Goal: Task Accomplishment & Management: Manage account settings

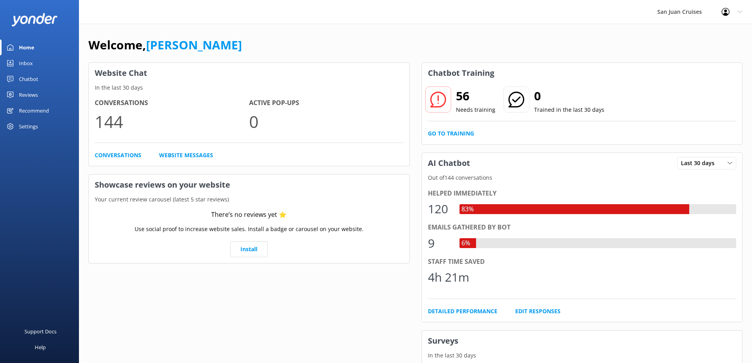
click at [39, 60] on link "Inbox" at bounding box center [39, 63] width 79 height 16
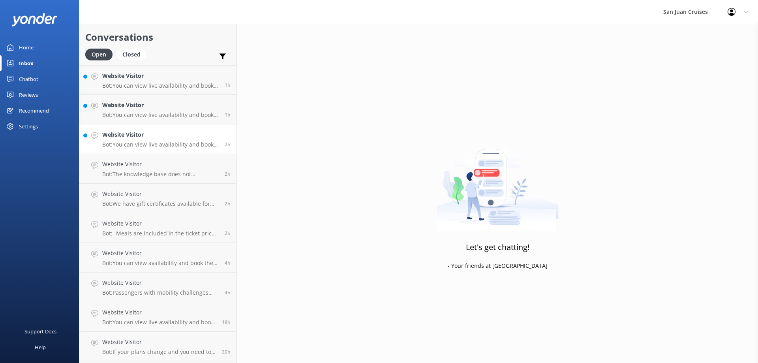
click at [160, 134] on h4 "Website Visitor" at bounding box center [160, 134] width 117 height 9
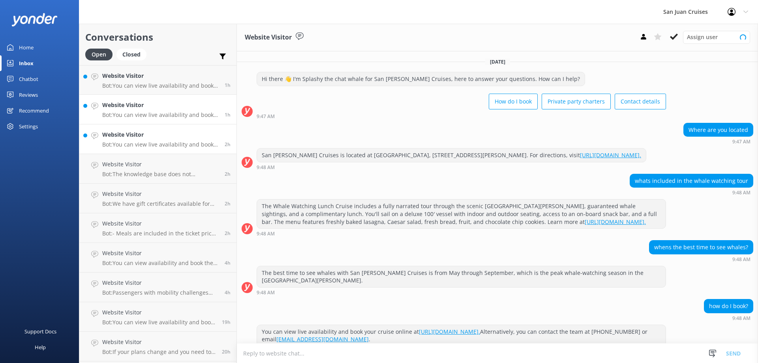
scroll to position [47, 0]
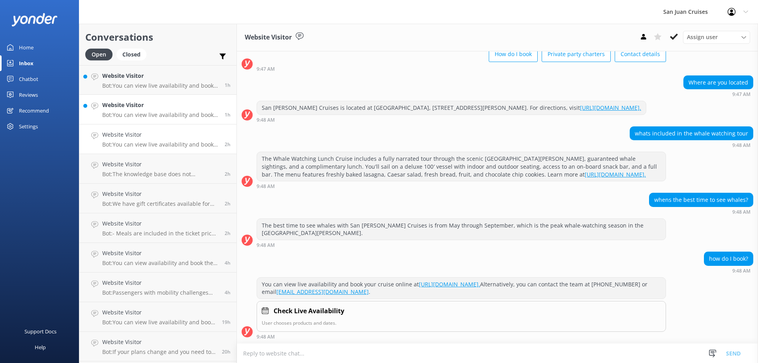
click at [156, 116] on p "Bot: You can view live availability and book your cruise online at [URL][DOMAIN…" at bounding box center [160, 114] width 117 height 7
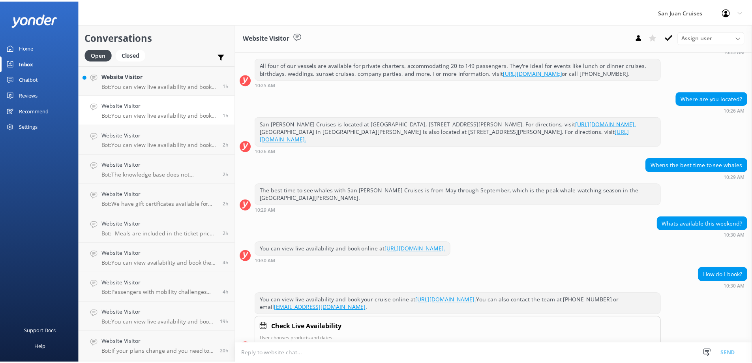
scroll to position [351, 0]
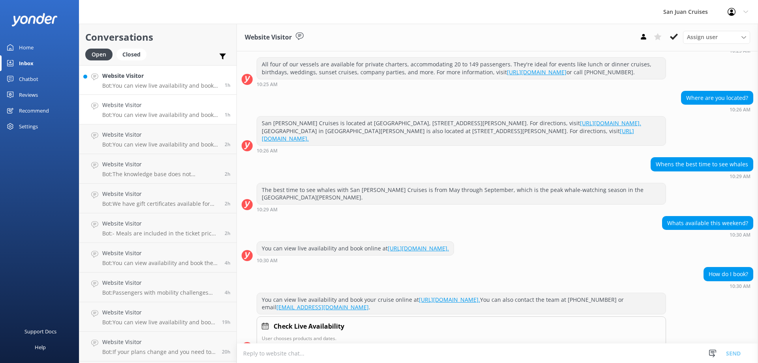
click at [145, 87] on p "Bot: You can view live availability and book a whale tour online at [URL][DOMAI…" at bounding box center [160, 85] width 117 height 7
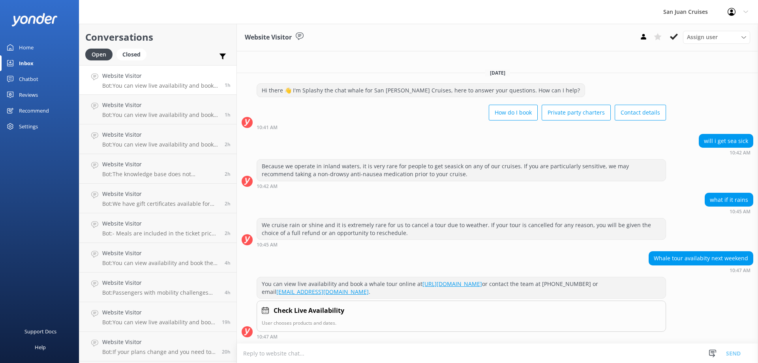
click at [41, 46] on link "Home" at bounding box center [39, 47] width 79 height 16
